Goal: Task Accomplishment & Management: Complete application form

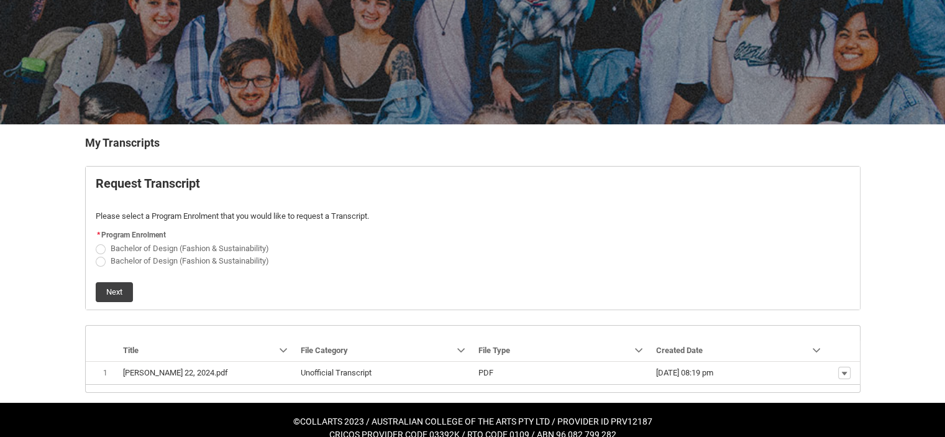
scroll to position [138, 0]
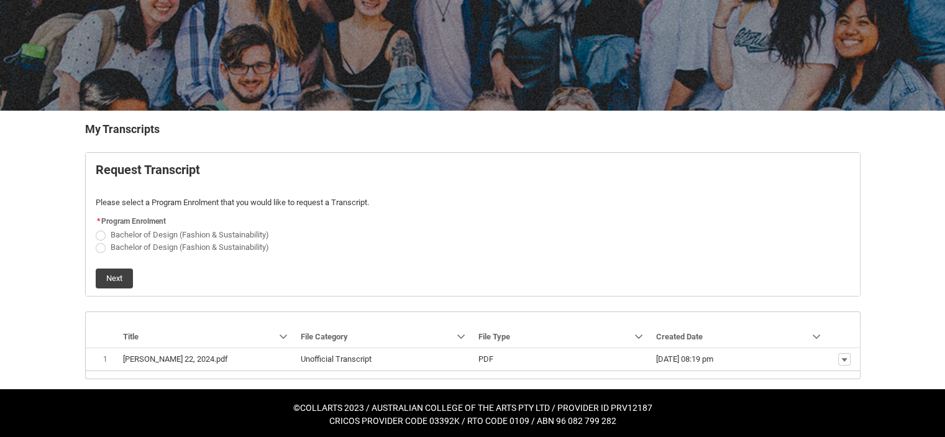
click at [106, 232] on label "Bachelor of Design (Fashion & Sustainability)" at bounding box center [185, 233] width 178 height 9
click at [96, 228] on input "Bachelor of Design (Fashion & Sustainability)" at bounding box center [95, 227] width 1 height 1
radio input "true"
click at [124, 273] on button "Next" at bounding box center [114, 279] width 37 height 20
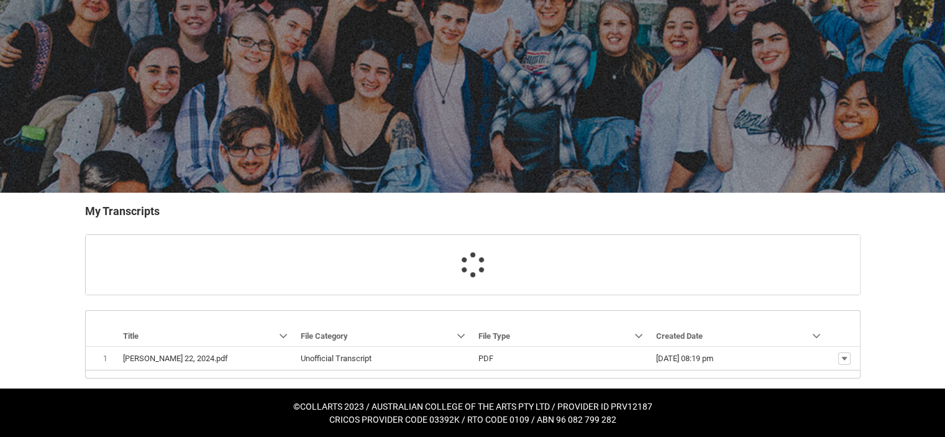
scroll to position [81, 0]
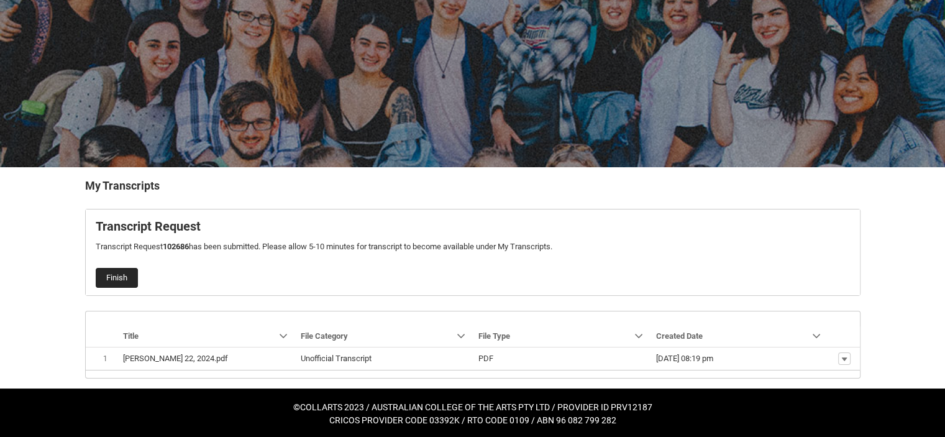
click at [135, 278] on button "Finish" at bounding box center [117, 278] width 42 height 20
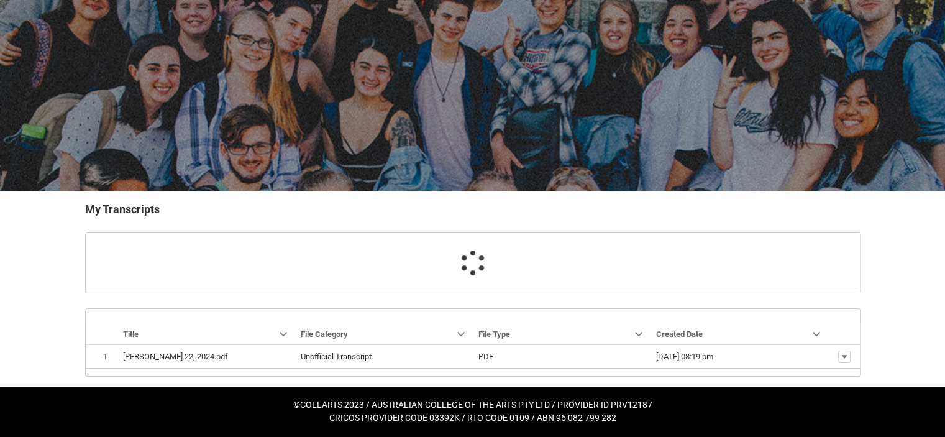
scroll to position [56, 0]
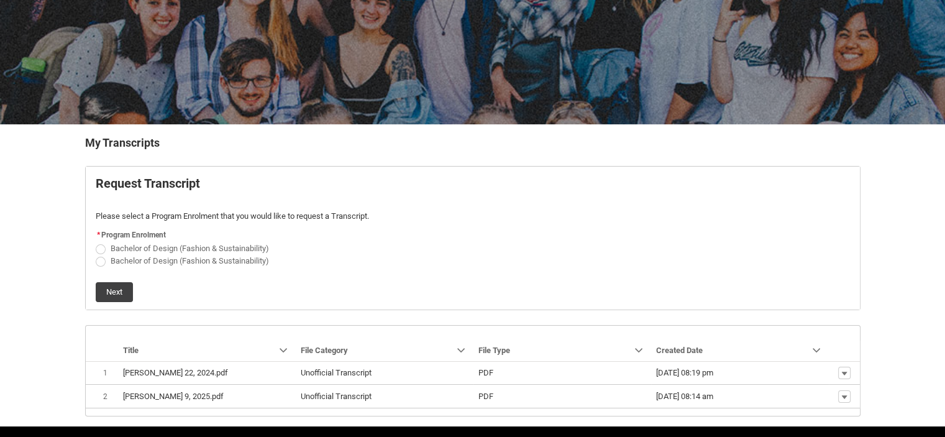
scroll to position [161, 0]
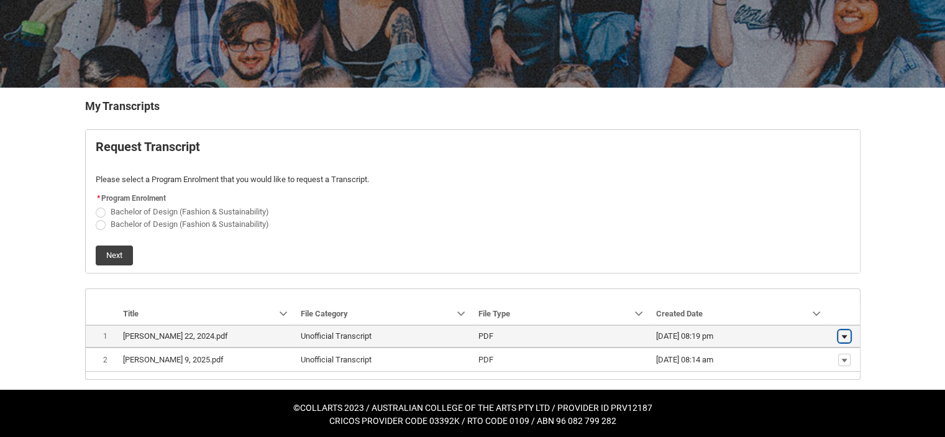
click at [845, 336] on lightning-primitive-icon "button" at bounding box center [844, 336] width 7 height 9
click at [831, 355] on span "Download" at bounding box center [816, 354] width 34 height 11
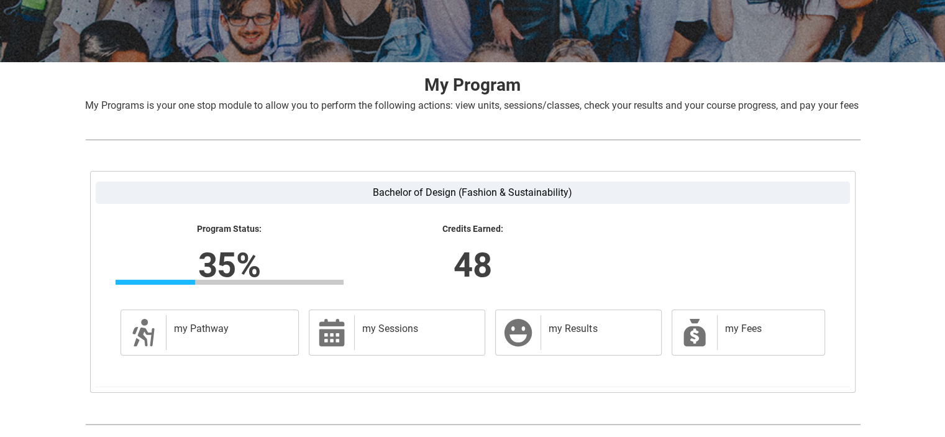
scroll to position [254, 0]
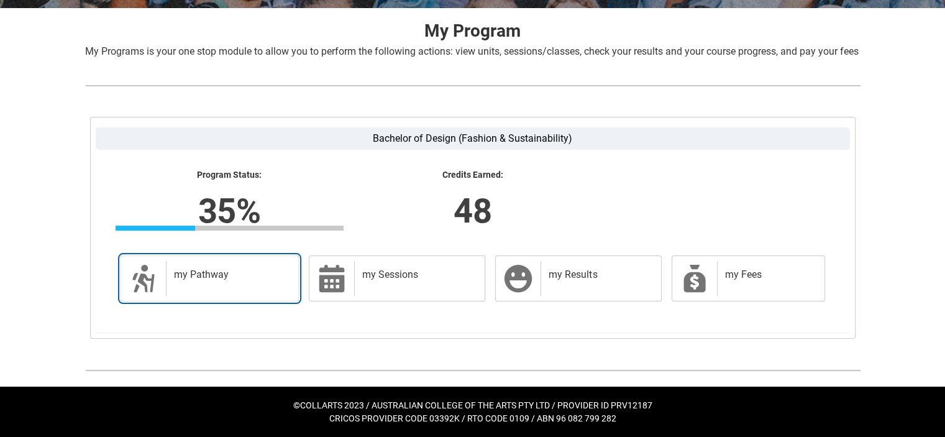
click at [277, 286] on div "my Pathway" at bounding box center [230, 278] width 128 height 35
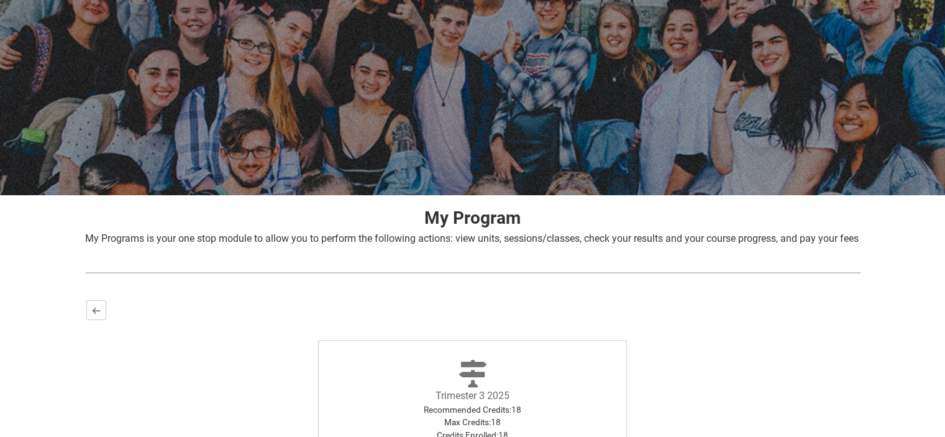
scroll to position [242, 0]
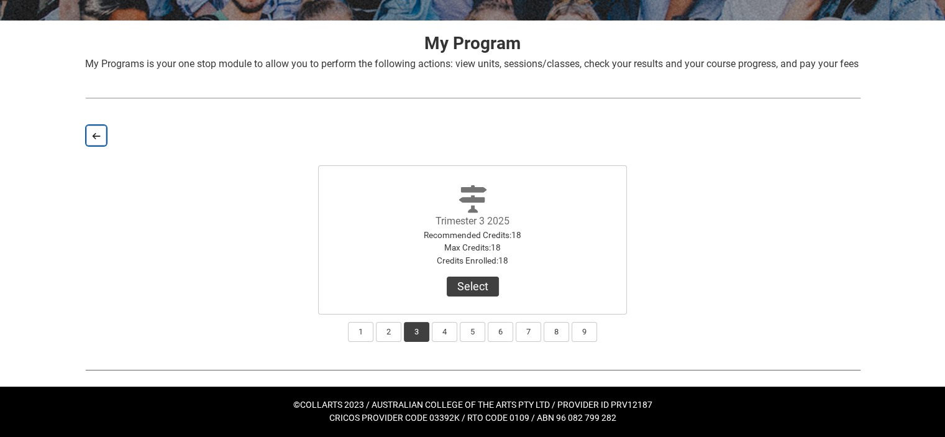
click at [90, 133] on button "Back" at bounding box center [96, 136] width 20 height 20
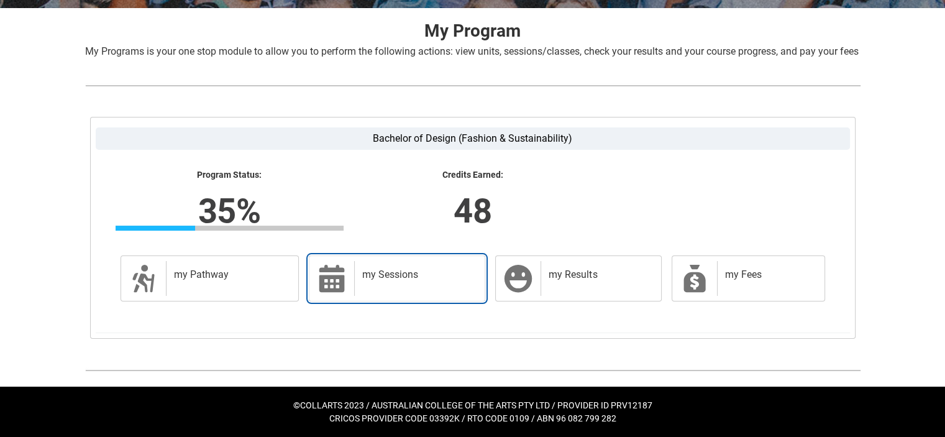
click at [440, 281] on h2 "my Sessions" at bounding box center [417, 275] width 110 height 12
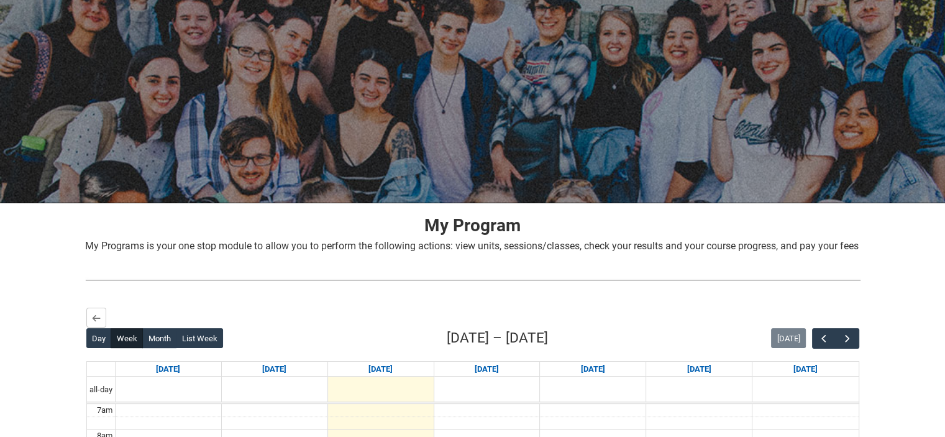
scroll to position [357, 0]
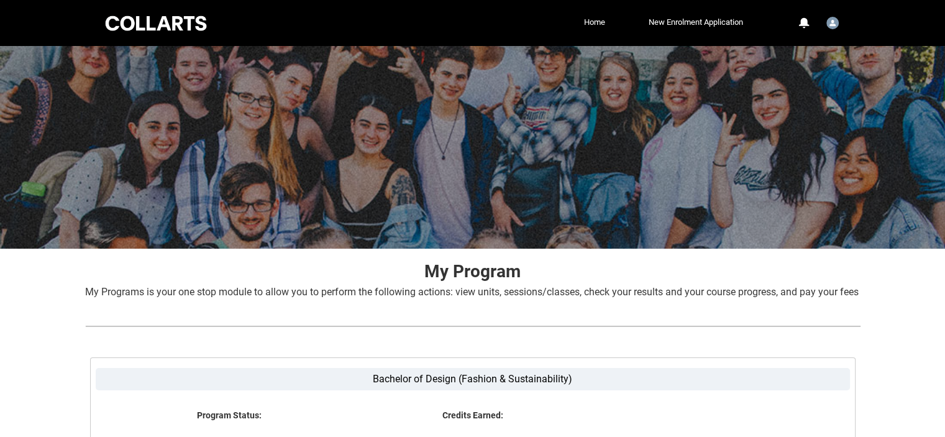
scroll to position [249, 0]
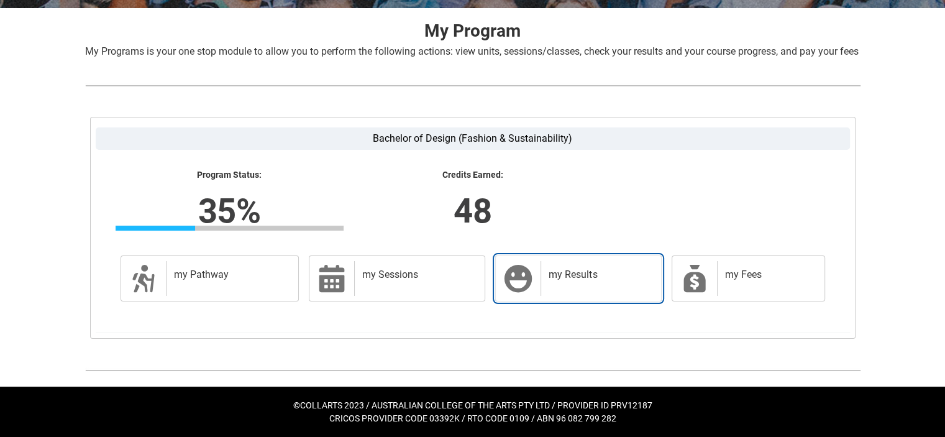
click at [550, 292] on div "my Results" at bounding box center [598, 278] width 115 height 35
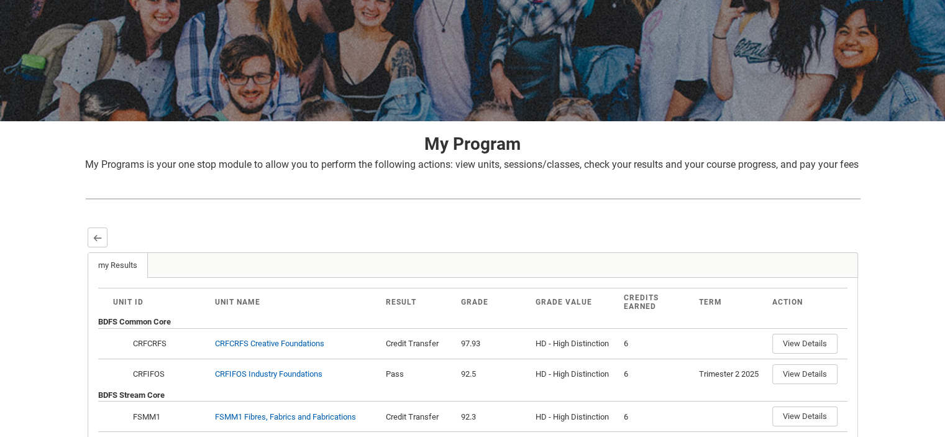
scroll to position [376, 0]
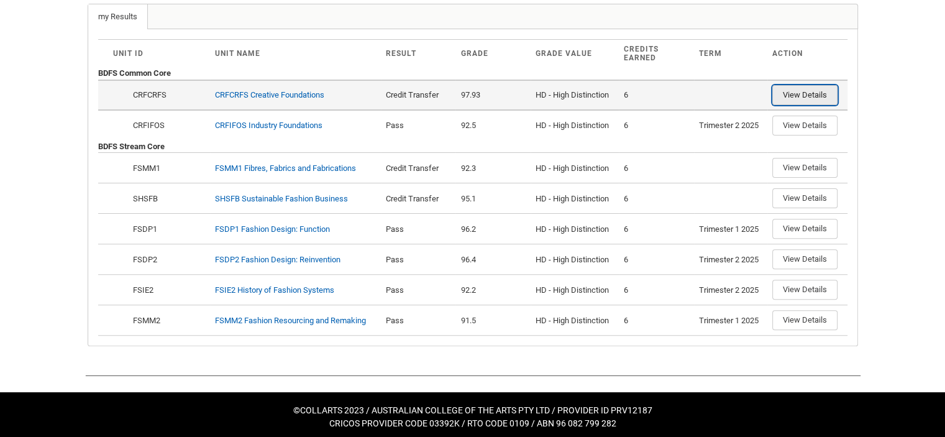
click at [820, 105] on button "View Details" at bounding box center [805, 95] width 65 height 20
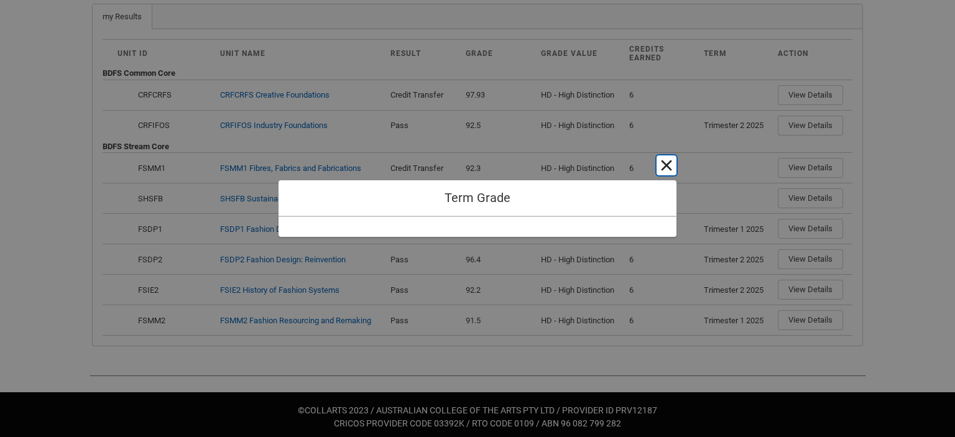
click at [668, 168] on button "Cancel and close" at bounding box center [666, 165] width 20 height 20
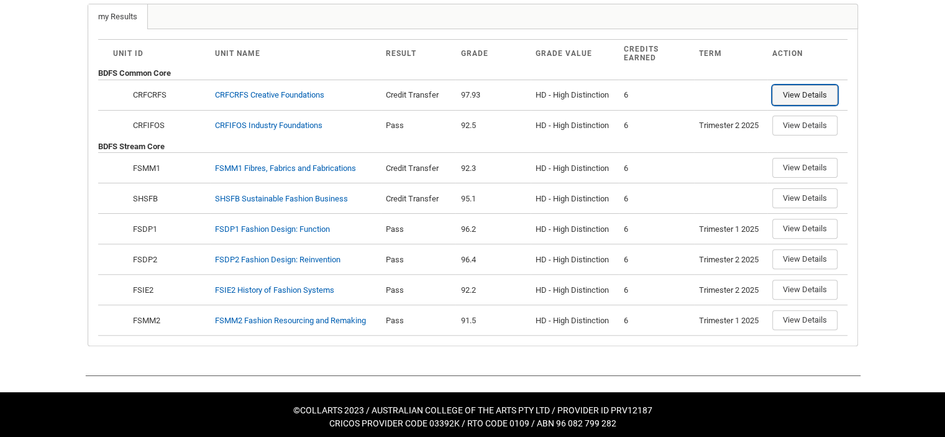
type button "a0YOZ00000DSvU12AL"
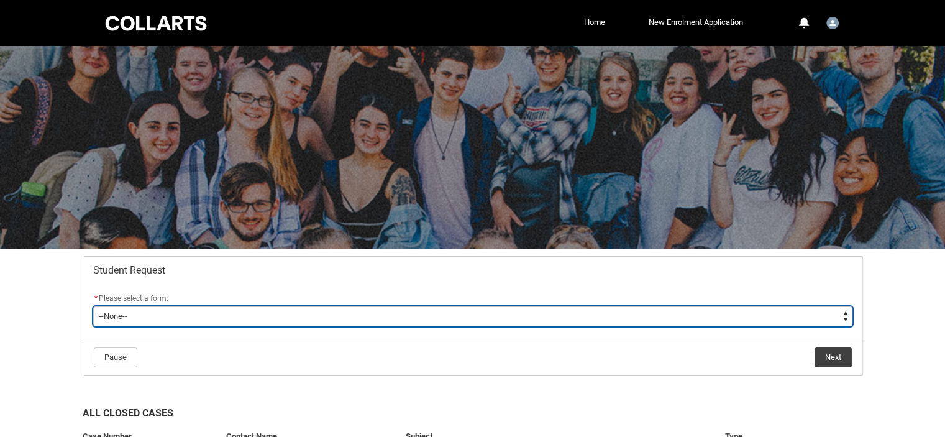
click at [317, 315] on select "--None-- Academic Transcript Application to Appeal Assignment Extension Change …" at bounding box center [473, 316] width 760 height 20
type lightning-select "Financial_Hardship_Program_Choice"
click at [93, 306] on select "--None-- Academic Transcript Application to Appeal Assignment Extension Change …" at bounding box center [473, 316] width 760 height 20
select select "Financial_Hardship_Program_Choice"
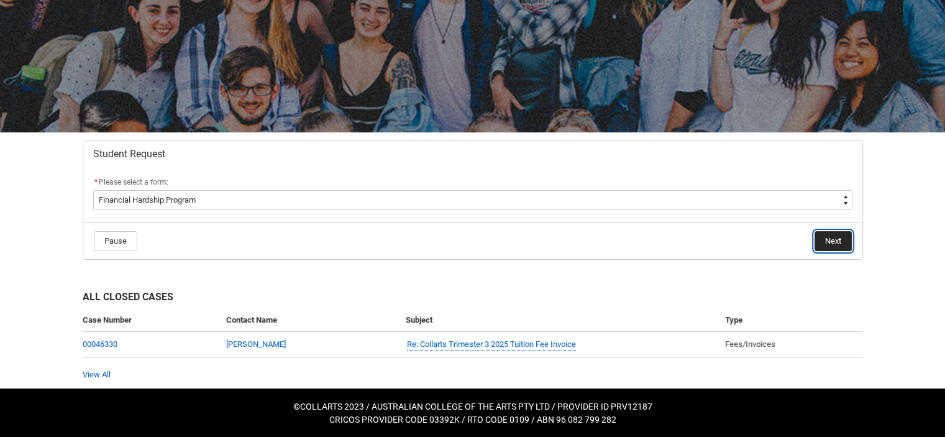
click at [836, 238] on button "Next" at bounding box center [833, 241] width 37 height 20
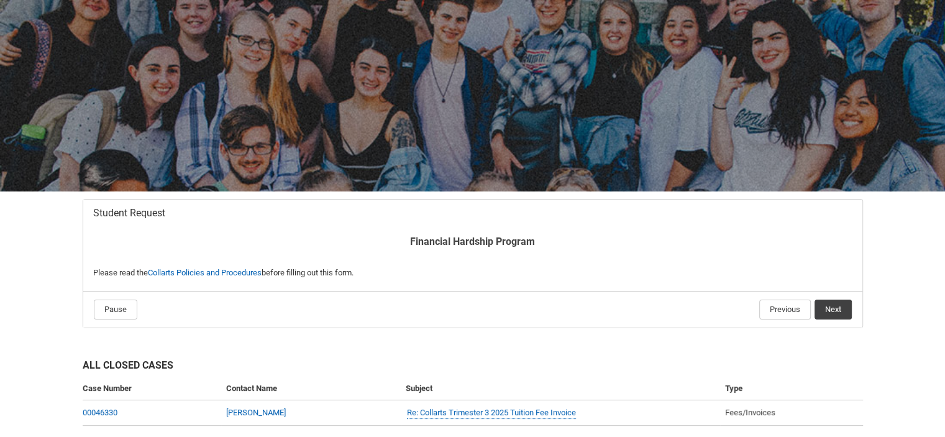
scroll to position [125, 0]
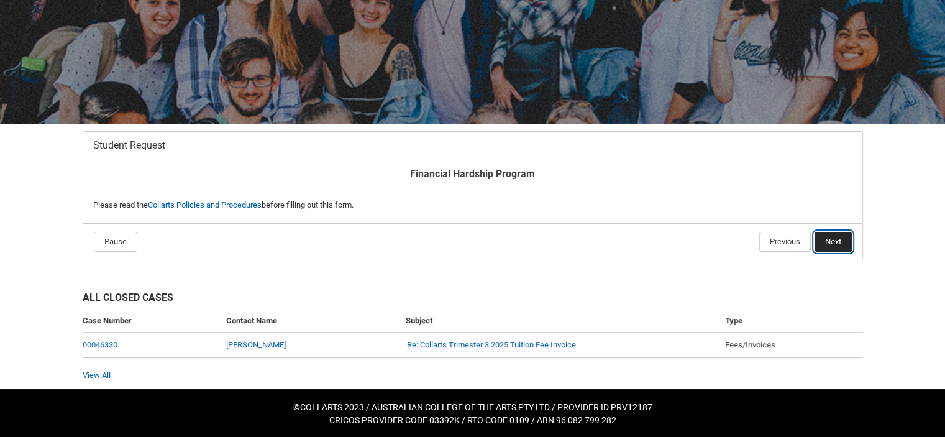
click at [844, 239] on button "Next" at bounding box center [833, 242] width 37 height 20
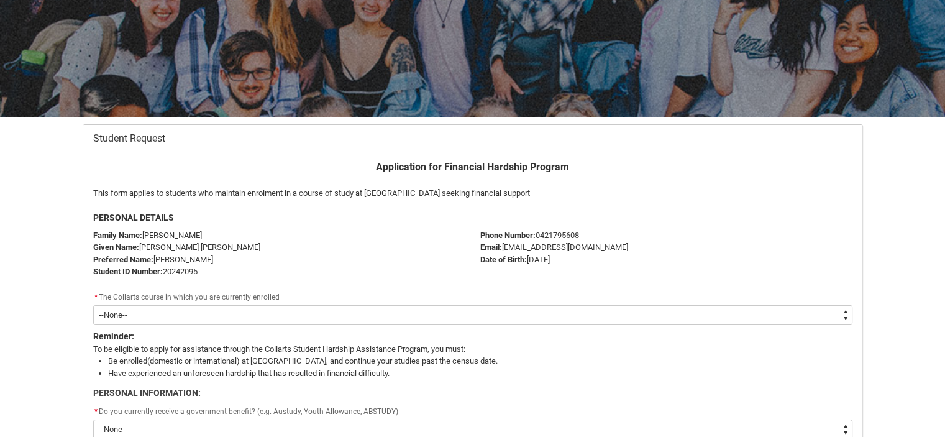
scroll to position [318, 0]
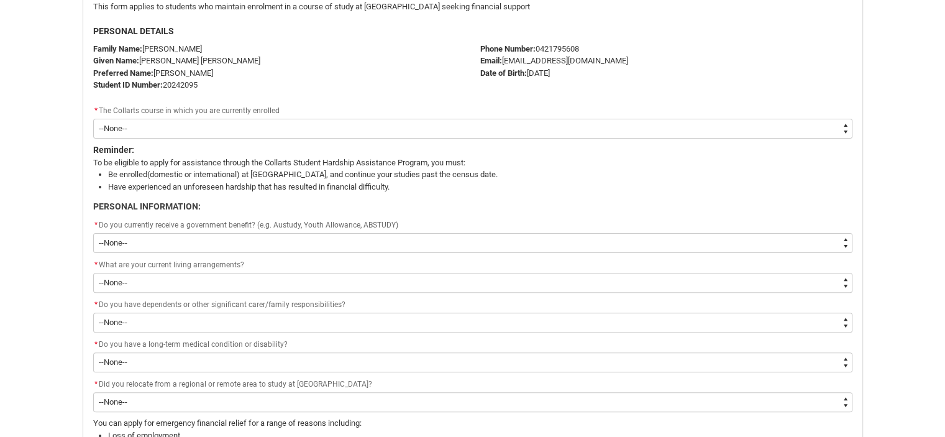
click at [203, 128] on select "--None-- Bachelor of Design (Fashion & Sustainability)" at bounding box center [473, 129] width 760 height 20
type lightning-select "recordPicklist_ProgramEnrollment.a0jOZ000003IrAbYAK"
click at [93, 119] on select "--None-- Bachelor of Design (Fashion & Sustainability)" at bounding box center [473, 129] width 760 height 20
select select "recordPicklist_ProgramEnrollment.a0jOZ000003IrAbYAK"
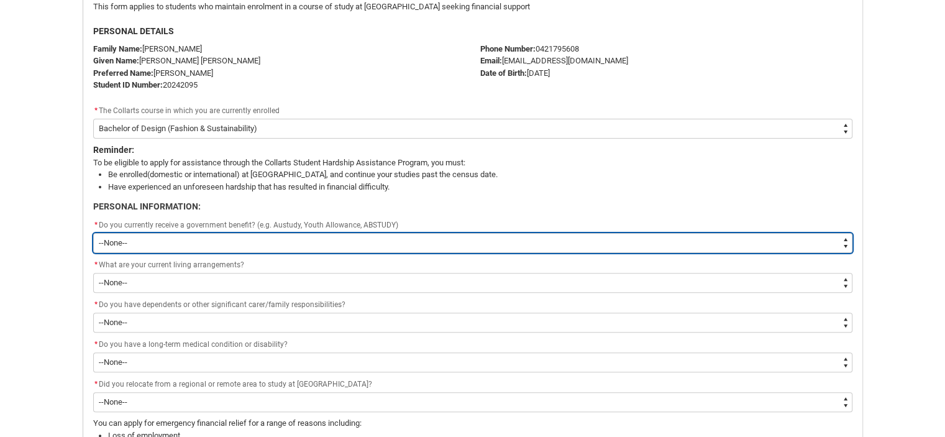
click at [236, 243] on select "--None-- Yes No" at bounding box center [473, 243] width 760 height 20
type lightning-select "No"
click at [93, 233] on select "--None-- Yes No" at bounding box center [473, 243] width 760 height 20
select select "No"
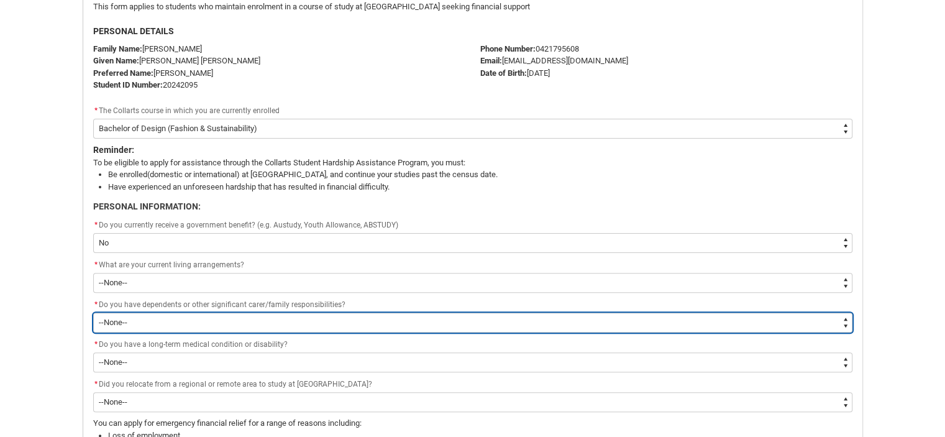
click at [214, 315] on select "--None-- Yes No" at bounding box center [473, 323] width 760 height 20
type lightning-select "No_FamilyResponsibilities"
click at [93, 313] on select "--None-- Yes No" at bounding box center [473, 323] width 760 height 20
select select "No_FamilyResponsibilities"
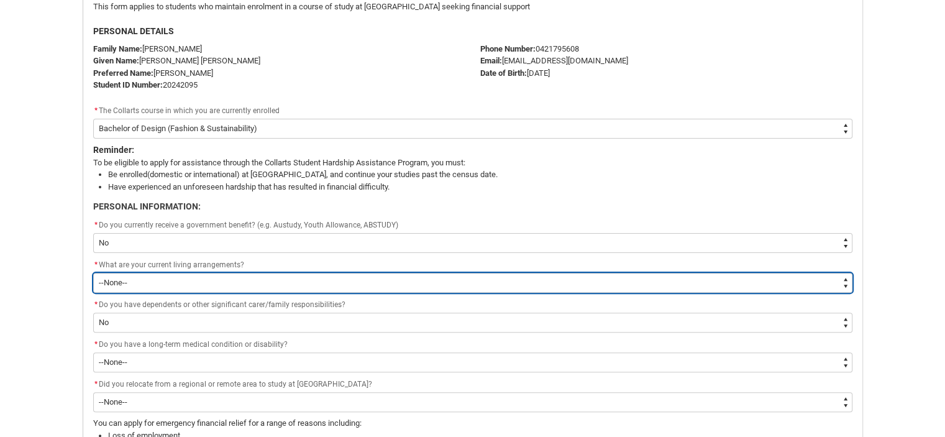
click at [144, 280] on select "--None-- I live at home with my parents I live in a shared house I live on my o…" at bounding box center [473, 283] width 760 height 20
type lightning-select "Live_on_my_own_PersonalInfo"
click at [93, 273] on select "--None-- I live at home with my parents I live in a shared house I live on my o…" at bounding box center [473, 283] width 760 height 20
select select "Live_on_my_own_PersonalInfo"
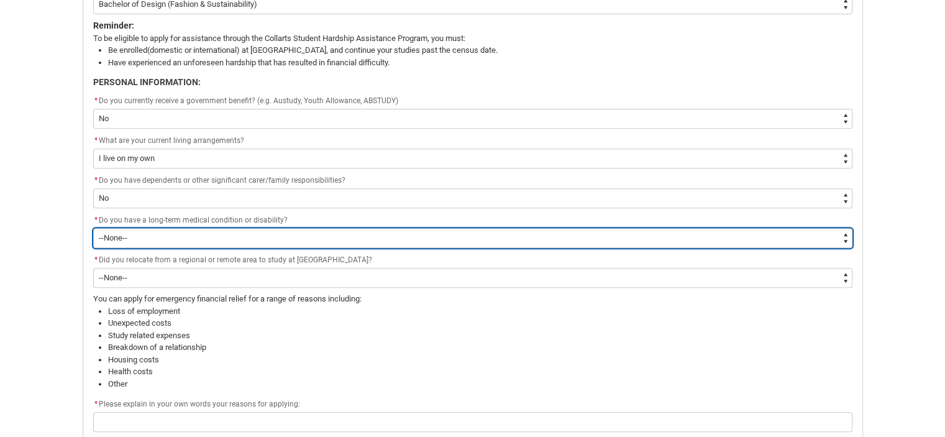
click at [199, 235] on select "--None-- Yes No" at bounding box center [473, 238] width 760 height 20
type lightning-select "No_Longterm_MedicalCondition"
click at [93, 228] on select "--None-- Yes No" at bounding box center [473, 238] width 760 height 20
select select "No_Longterm_MedicalCondition"
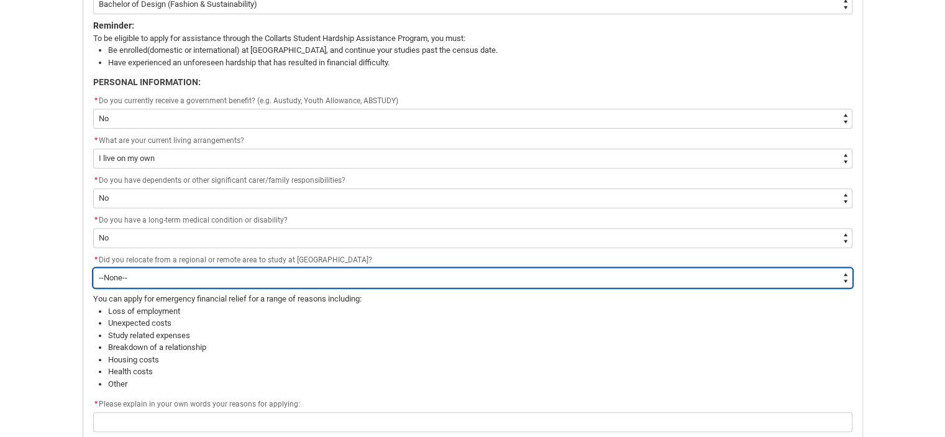
click at [176, 278] on select "--None-- Yes No" at bounding box center [473, 278] width 760 height 20
type lightning-select "No"
click at [93, 268] on select "--None-- Yes No" at bounding box center [473, 278] width 760 height 20
select select "No"
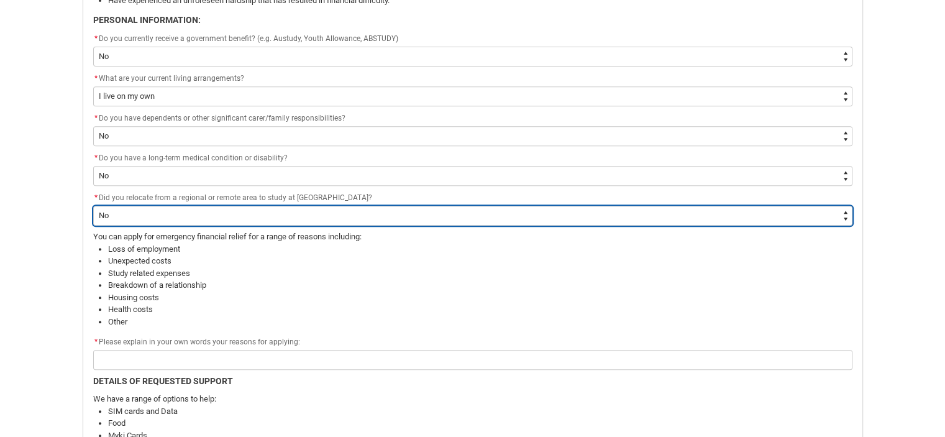
scroll to position [567, 0]
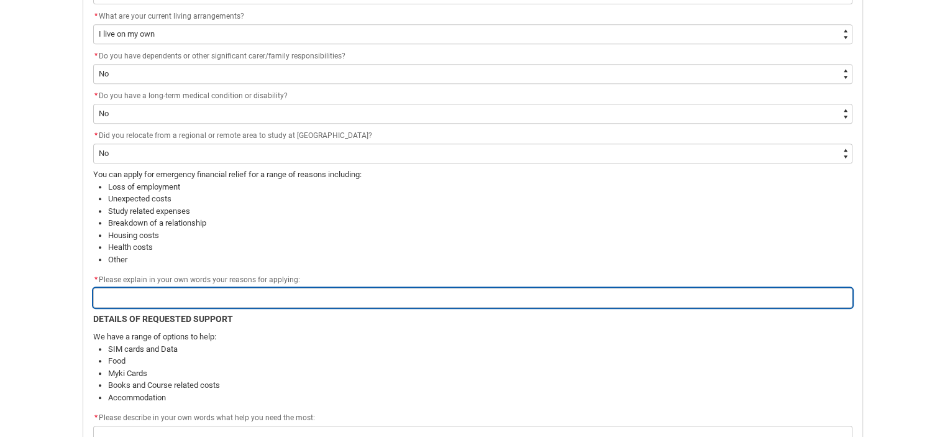
click at [168, 293] on input "Redu_Student_Request flow" at bounding box center [473, 298] width 760 height 20
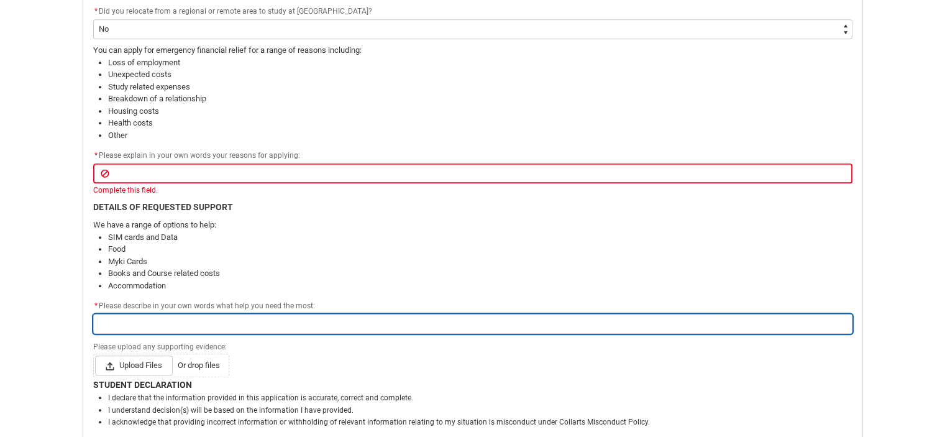
click at [191, 308] on div "* Please describe in your own words what help you need the most:" at bounding box center [473, 316] width 760 height 35
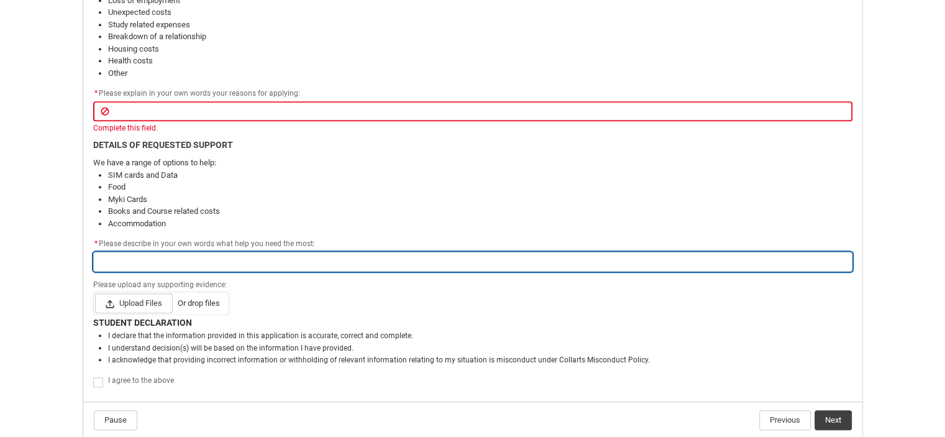
scroll to position [815, 0]
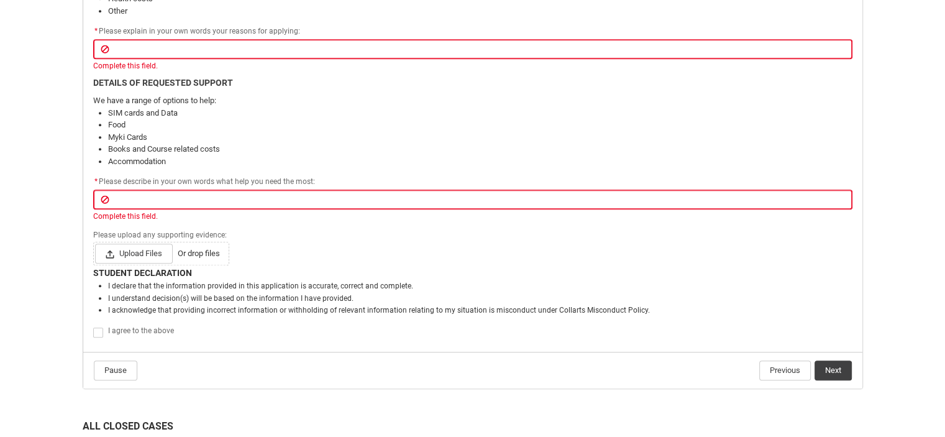
click at [154, 332] on span "I agree to the above" at bounding box center [141, 330] width 66 height 9
checkbox input "true"
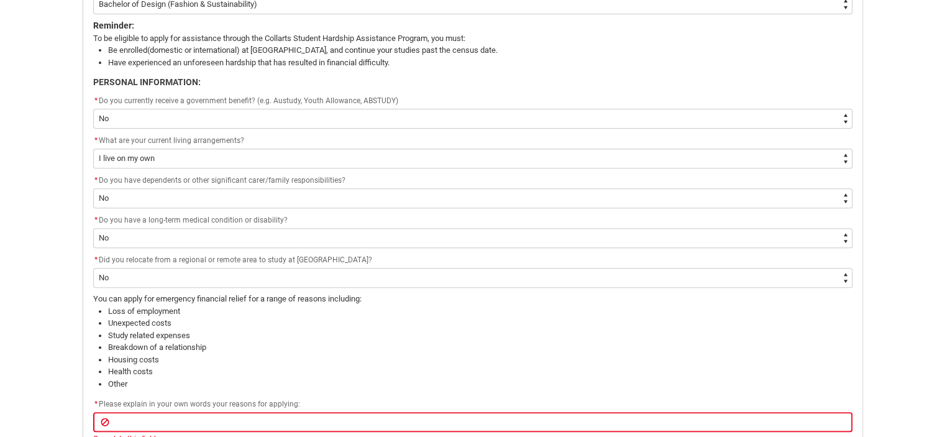
scroll to position [256, 0]
